Goal: Task Accomplishment & Management: Complete application form

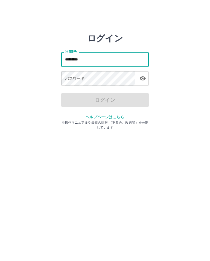
click at [74, 59] on input "*********" at bounding box center [104, 61] width 87 height 14
click at [90, 57] on input "*******" at bounding box center [104, 61] width 87 height 14
type input "*******"
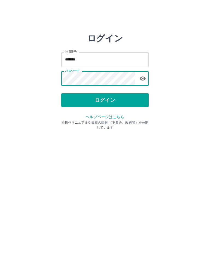
click at [96, 104] on button "ログイン" at bounding box center [104, 102] width 87 height 14
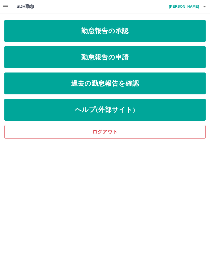
click at [117, 31] on link "勤怠報告の承認" at bounding box center [104, 31] width 201 height 22
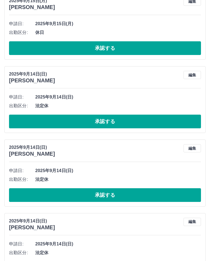
scroll to position [2328, 0]
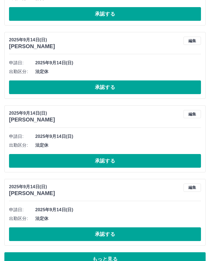
click at [103, 230] on button "承認する" at bounding box center [105, 234] width 192 height 14
click at [104, 231] on button "承認する" at bounding box center [105, 234] width 192 height 14
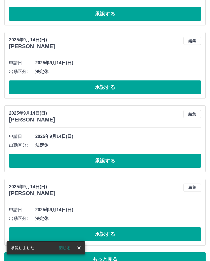
click at [110, 229] on button "承認する" at bounding box center [105, 234] width 192 height 14
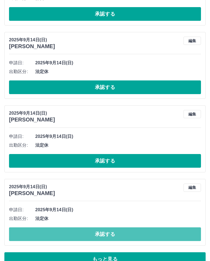
click at [107, 229] on button "承認する" at bounding box center [105, 234] width 192 height 14
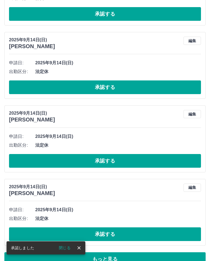
click at [109, 231] on button "承認する" at bounding box center [105, 234] width 192 height 14
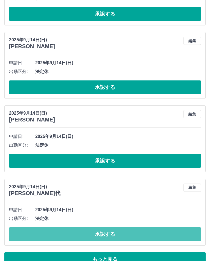
click at [106, 230] on button "承認する" at bounding box center [105, 234] width 192 height 14
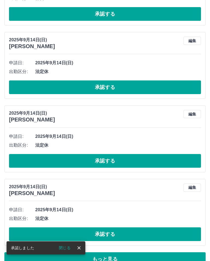
click at [111, 228] on button "承認する" at bounding box center [105, 234] width 192 height 14
click at [104, 232] on button "承認する" at bounding box center [105, 234] width 192 height 14
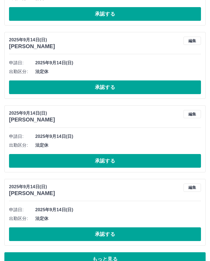
click at [107, 231] on button "承認する" at bounding box center [105, 234] width 192 height 14
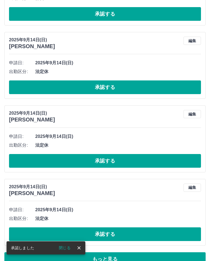
click at [112, 230] on button "承認する" at bounding box center [105, 234] width 192 height 14
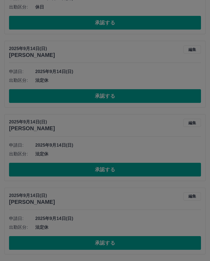
scroll to position [2308, 0]
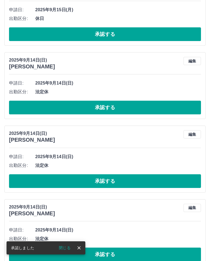
click at [111, 252] on button "承認する" at bounding box center [105, 254] width 192 height 14
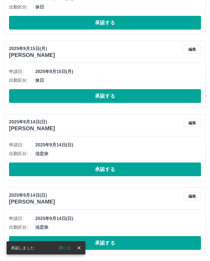
scroll to position [2234, 0]
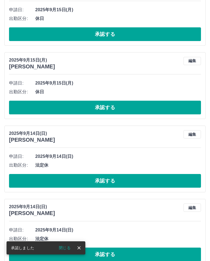
click at [107, 251] on button "承認する" at bounding box center [105, 254] width 192 height 14
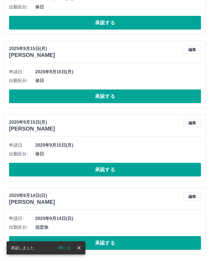
scroll to position [2161, 0]
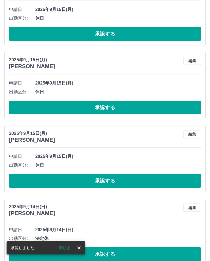
click at [108, 253] on button "承認する" at bounding box center [105, 254] width 192 height 14
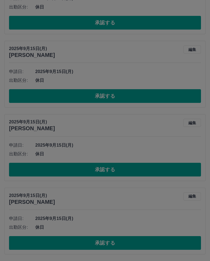
scroll to position [2088, 0]
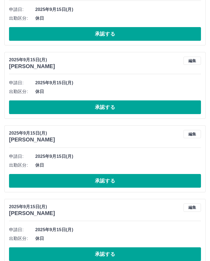
click at [108, 253] on button "承認する" at bounding box center [105, 254] width 192 height 14
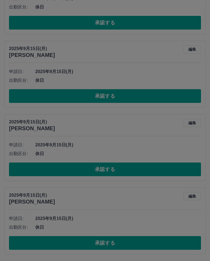
scroll to position [2015, 0]
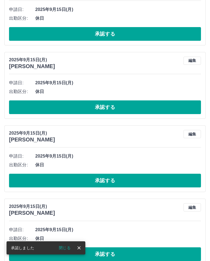
click at [107, 251] on button "承認する" at bounding box center [105, 254] width 192 height 14
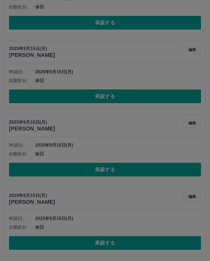
scroll to position [1941, 0]
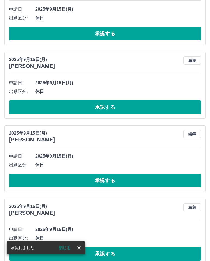
click at [109, 248] on button "承認する" at bounding box center [105, 254] width 192 height 14
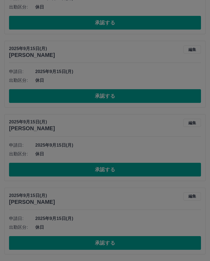
scroll to position [1868, 0]
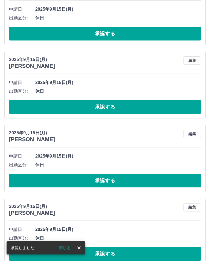
click at [111, 253] on button "承認する" at bounding box center [105, 254] width 192 height 14
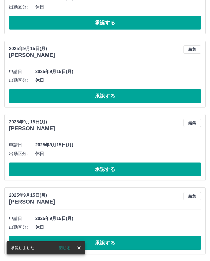
scroll to position [1795, 0]
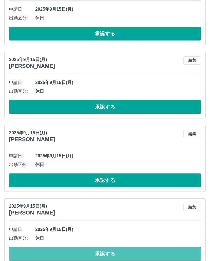
click at [112, 251] on button "承認する" at bounding box center [105, 254] width 192 height 14
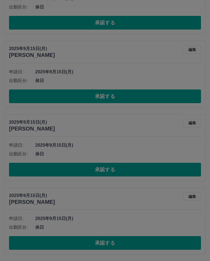
scroll to position [1722, 0]
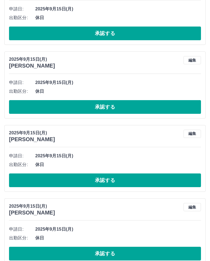
click at [111, 251] on button "承認する" at bounding box center [105, 254] width 192 height 14
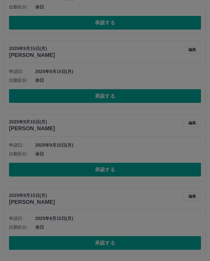
scroll to position [1648, 0]
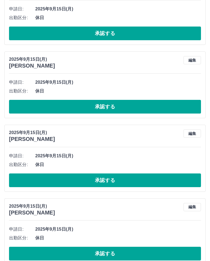
click at [114, 252] on button "承認する" at bounding box center [105, 254] width 192 height 14
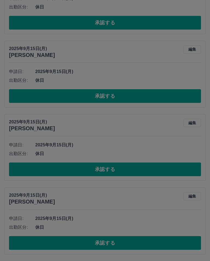
scroll to position [1575, 0]
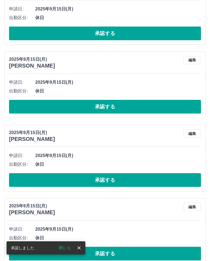
click at [113, 251] on button "承認する" at bounding box center [105, 254] width 192 height 14
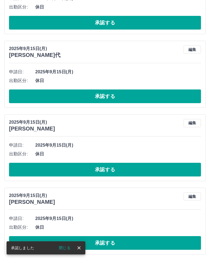
scroll to position [1502, 0]
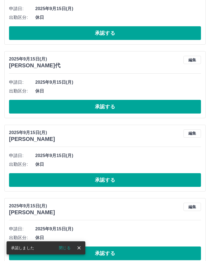
click at [113, 252] on button "承認する" at bounding box center [105, 253] width 192 height 14
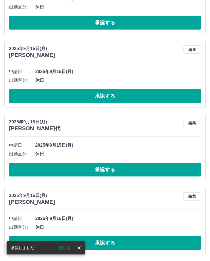
scroll to position [1429, 0]
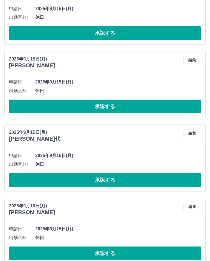
click at [113, 252] on button "承認する" at bounding box center [105, 253] width 192 height 14
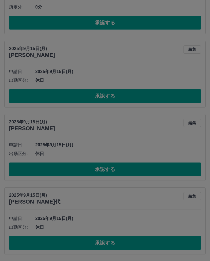
scroll to position [1355, 0]
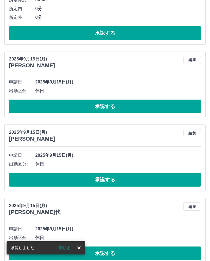
click at [115, 251] on button "承認する" at bounding box center [105, 253] width 192 height 14
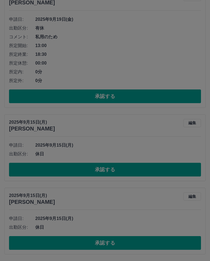
scroll to position [1282, 0]
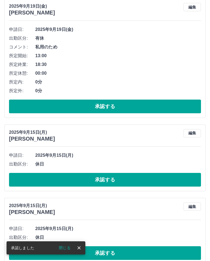
click at [117, 251] on button "承認する" at bounding box center [105, 253] width 192 height 14
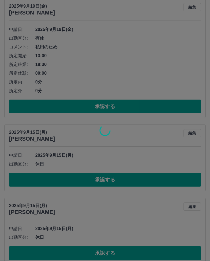
scroll to position [1209, 0]
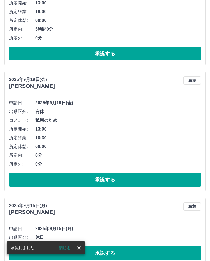
click at [113, 251] on button "承認する" at bounding box center [105, 253] width 192 height 14
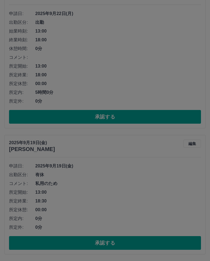
scroll to position [1136, 0]
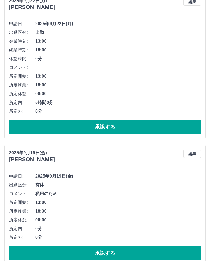
click at [101, 252] on button "承認する" at bounding box center [105, 253] width 192 height 14
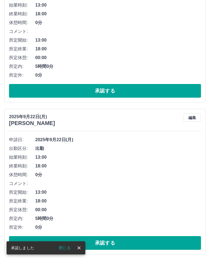
scroll to position [1010, 0]
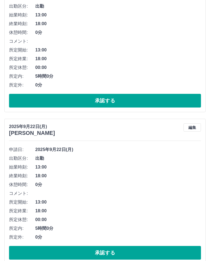
click at [103, 252] on button "承認する" at bounding box center [105, 253] width 192 height 14
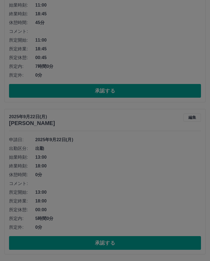
scroll to position [858, 0]
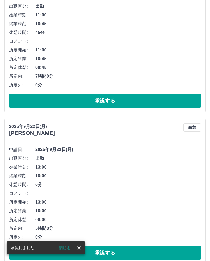
click at [110, 252] on button "承認する" at bounding box center [105, 253] width 192 height 14
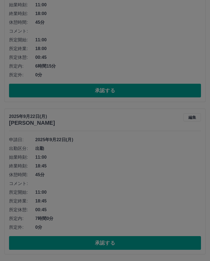
scroll to position [706, 0]
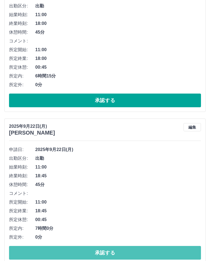
click at [111, 250] on button "承認する" at bounding box center [105, 253] width 192 height 14
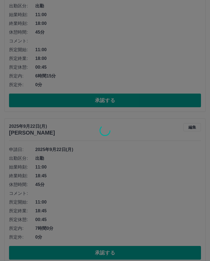
scroll to position [554, 0]
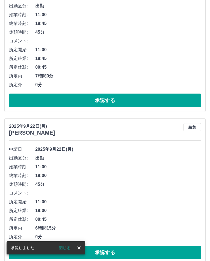
click at [108, 252] on button "承認する" at bounding box center [105, 252] width 192 height 14
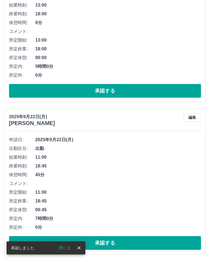
scroll to position [402, 0]
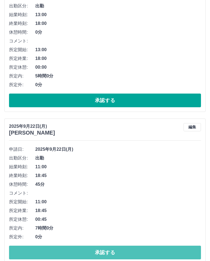
click at [116, 253] on button "承認する" at bounding box center [105, 252] width 192 height 14
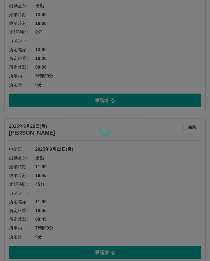
scroll to position [250, 0]
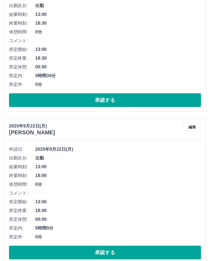
click at [107, 253] on button "承認する" at bounding box center [105, 252] width 192 height 14
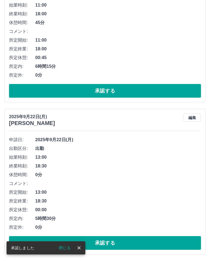
scroll to position [98, 0]
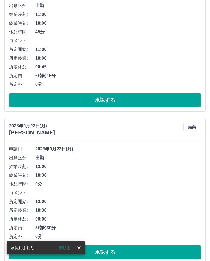
click at [113, 254] on button "承認する" at bounding box center [105, 252] width 192 height 14
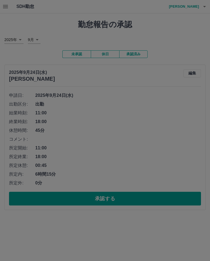
scroll to position [0, 0]
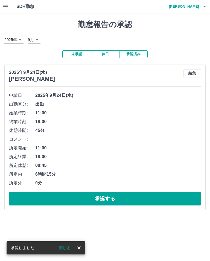
click at [206, 6] on icon "button" at bounding box center [204, 6] width 7 height 7
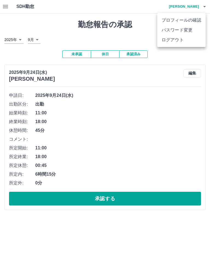
click at [175, 42] on li "ログアウト" at bounding box center [181, 40] width 48 height 10
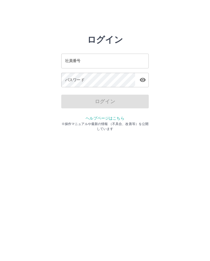
click at [103, 61] on input "社員番号" at bounding box center [104, 61] width 87 height 14
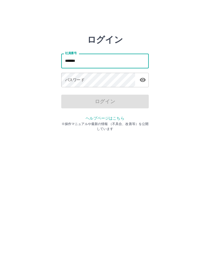
type input "*******"
click at [116, 122] on html "ログイン 社員番号 ******* 社員番号 パスワード パスワード ログイン ヘルプページはこちら ※操作マニュアルや最新の情報 （不具合、改善等）を公開し…" at bounding box center [105, 61] width 210 height 122
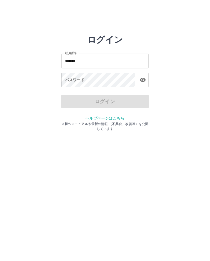
click at [79, 81] on div "パスワード パスワード" at bounding box center [104, 80] width 87 height 15
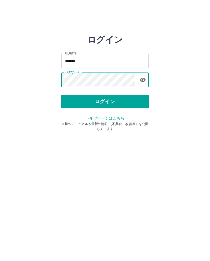
click at [101, 101] on button "ログイン" at bounding box center [104, 102] width 87 height 14
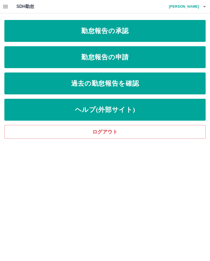
click at [116, 60] on link "勤怠報告の申請" at bounding box center [104, 57] width 201 height 22
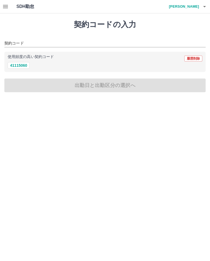
click at [24, 66] on button "41115060" at bounding box center [19, 65] width 22 height 7
type input "********"
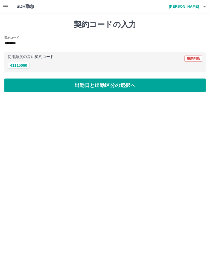
click at [95, 85] on button "出勤日と出勤区分の選択へ" at bounding box center [104, 85] width 201 height 14
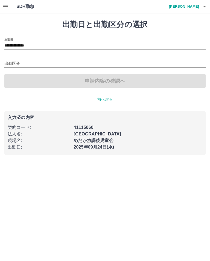
click at [15, 64] on input "出勤区分" at bounding box center [104, 63] width 201 height 7
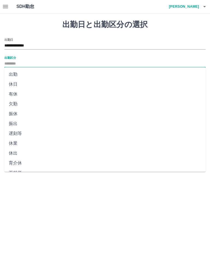
click at [17, 73] on li "出勤" at bounding box center [104, 74] width 201 height 10
type input "**"
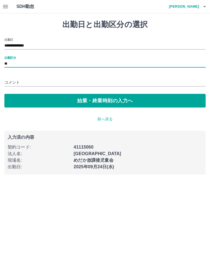
click at [102, 102] on button "始業・終業時刻の入力へ" at bounding box center [104, 101] width 201 height 14
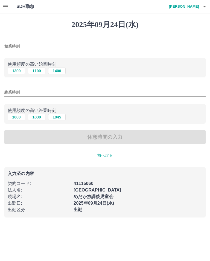
click at [38, 74] on button "1100" at bounding box center [36, 71] width 17 height 7
type input "****"
click at [61, 115] on button "1845" at bounding box center [56, 117] width 17 height 7
type input "****"
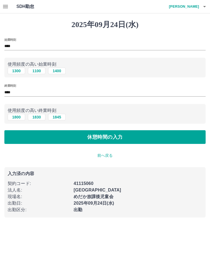
click at [97, 138] on button "休憩時間の入力" at bounding box center [104, 137] width 201 height 14
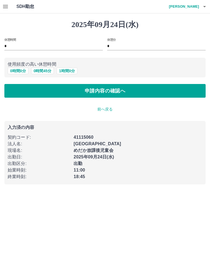
click at [44, 71] on button "0 時間 45 分" at bounding box center [42, 71] width 23 height 7
type input "**"
click at [101, 91] on button "申請内容の確認へ" at bounding box center [104, 91] width 201 height 14
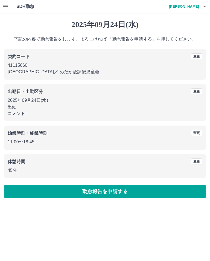
click at [102, 192] on button "勤怠報告を申請する" at bounding box center [104, 191] width 201 height 14
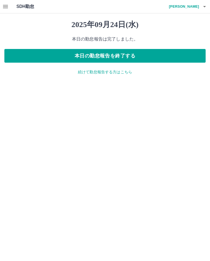
click at [111, 58] on button "本日の勤怠報告を終了する" at bounding box center [104, 56] width 201 height 14
